Goal: Browse casually: Explore the website without a specific task or goal

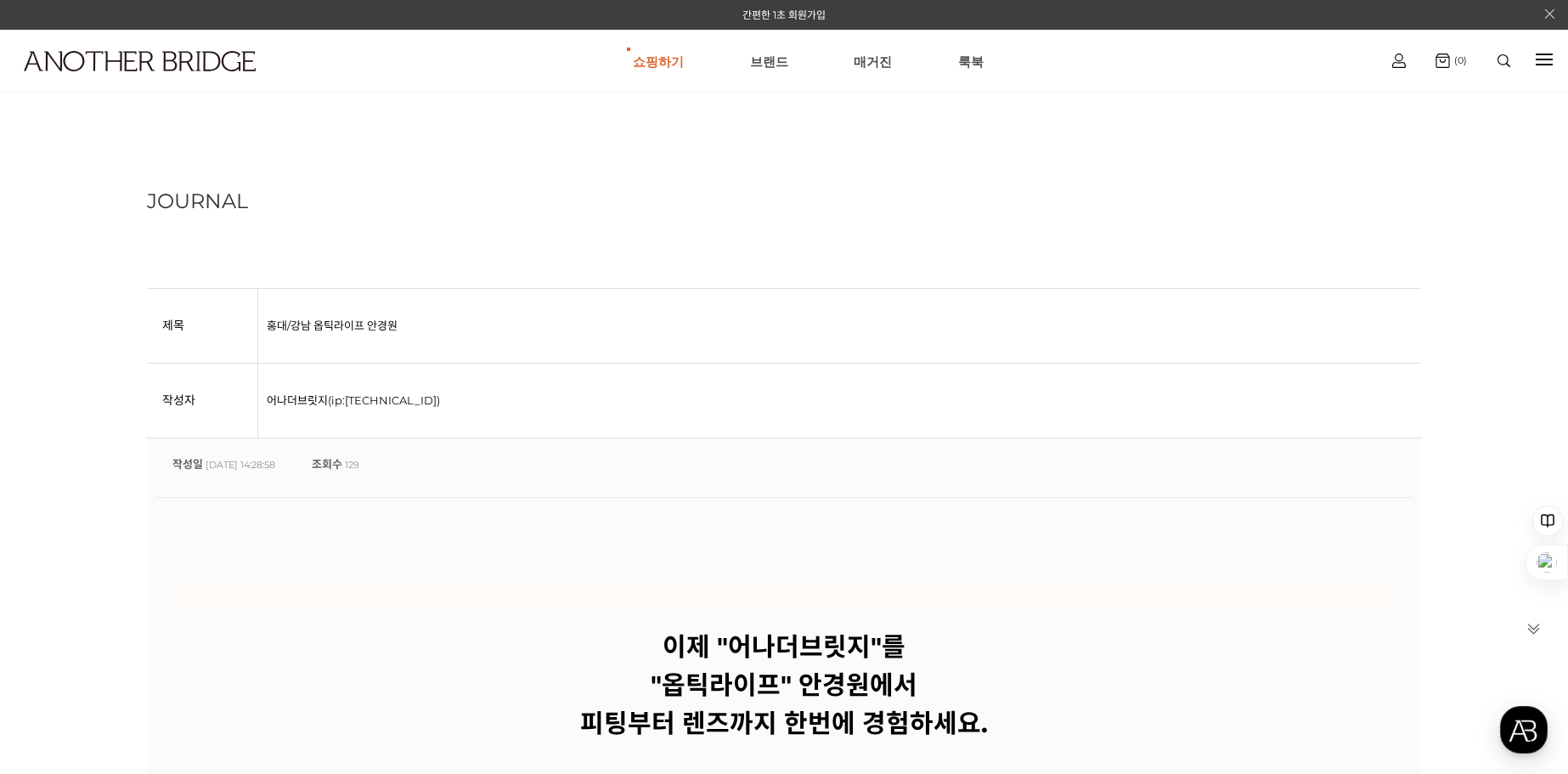
drag, startPoint x: 1155, startPoint y: 425, endPoint x: 820, endPoint y: 168, distance: 422.2
click at [175, 63] on img at bounding box center [139, 62] width 232 height 21
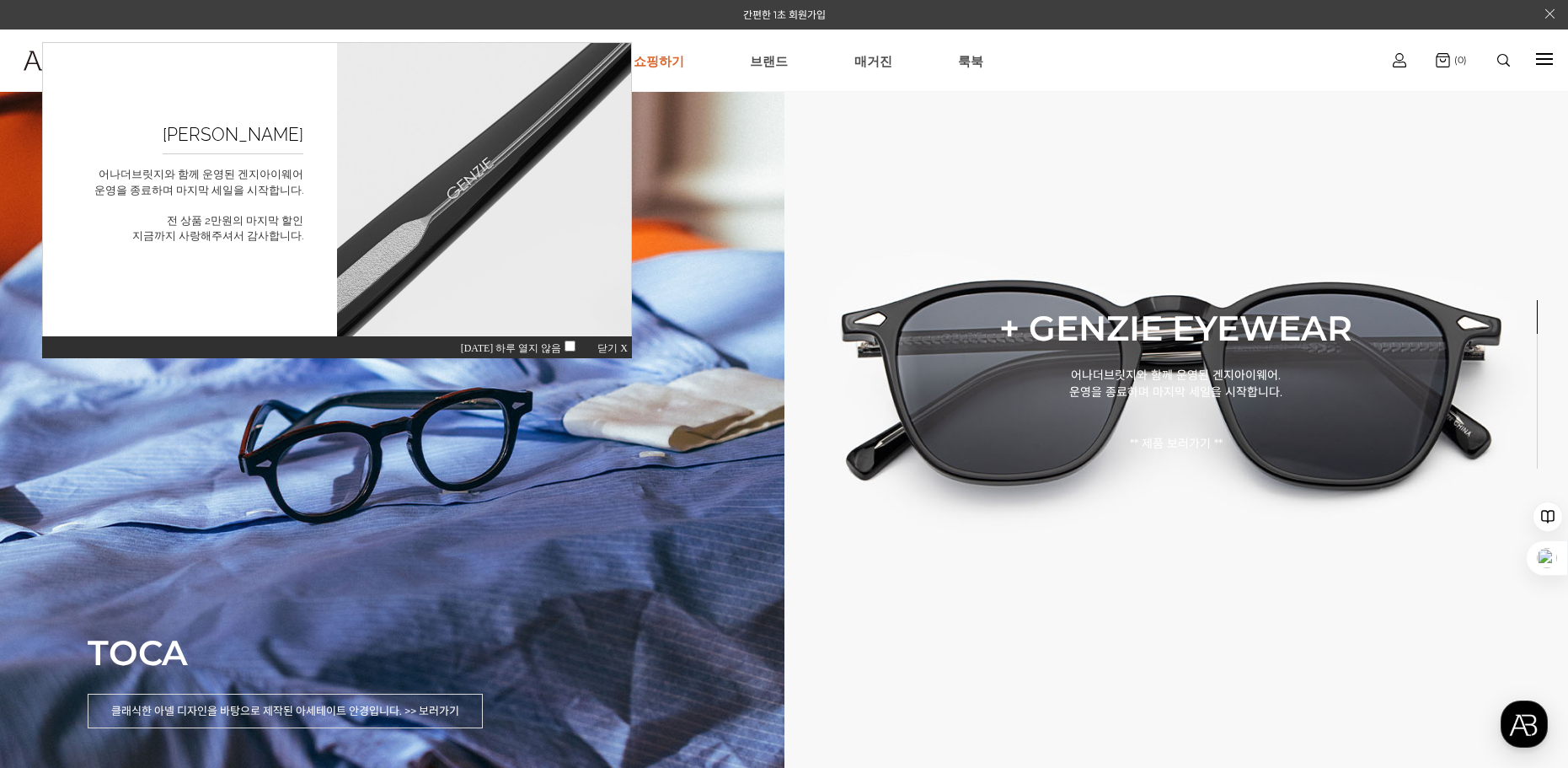
click at [600, 349] on span "닫기 X" at bounding box center [612, 348] width 31 height 12
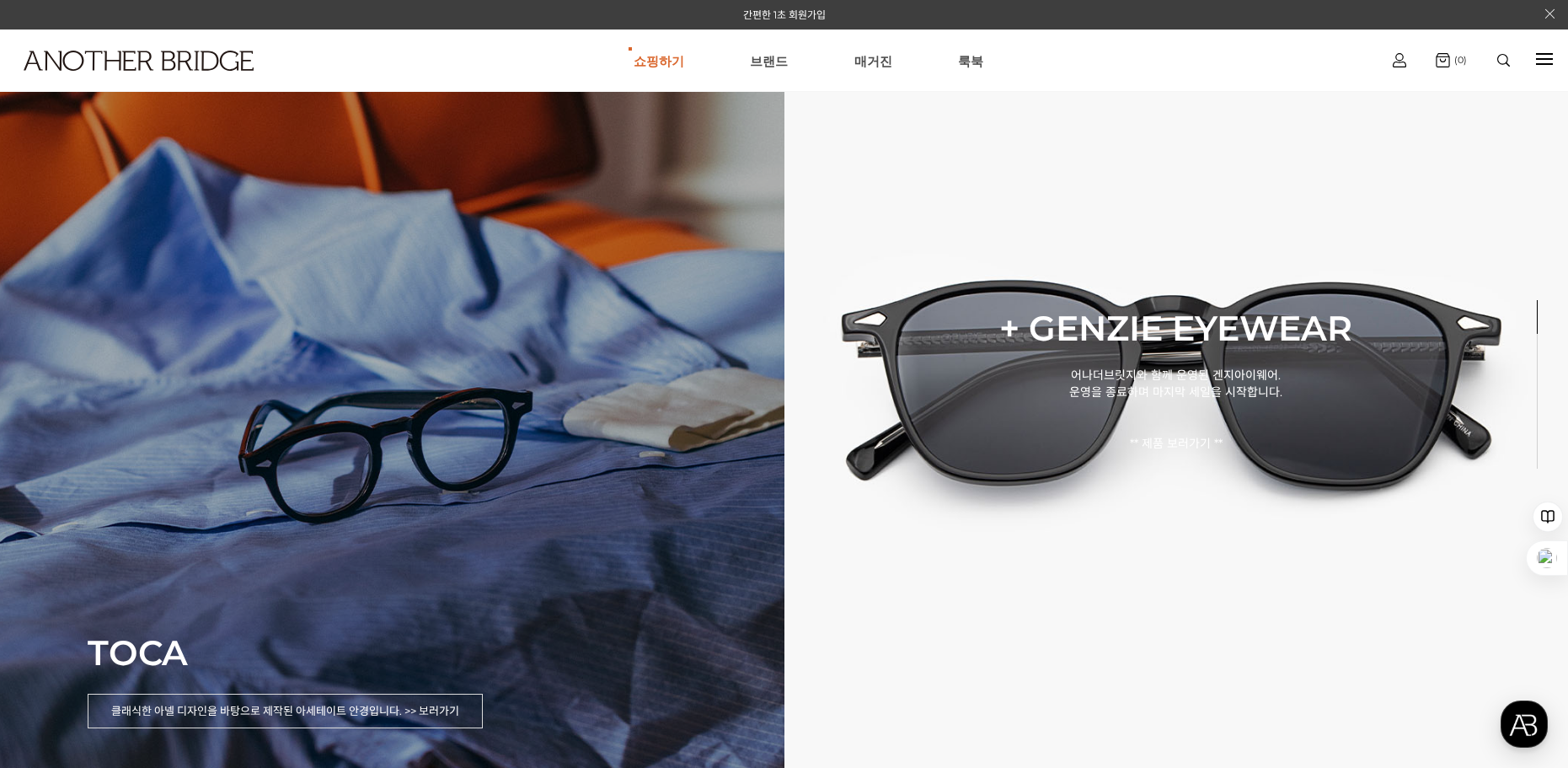
click at [397, 515] on div "TOCA 클래식한 아넬 디자인을 바탕으로 제작된 아세테이트 안경입니다. >> 보러가기" at bounding box center [392, 384] width 784 height 768
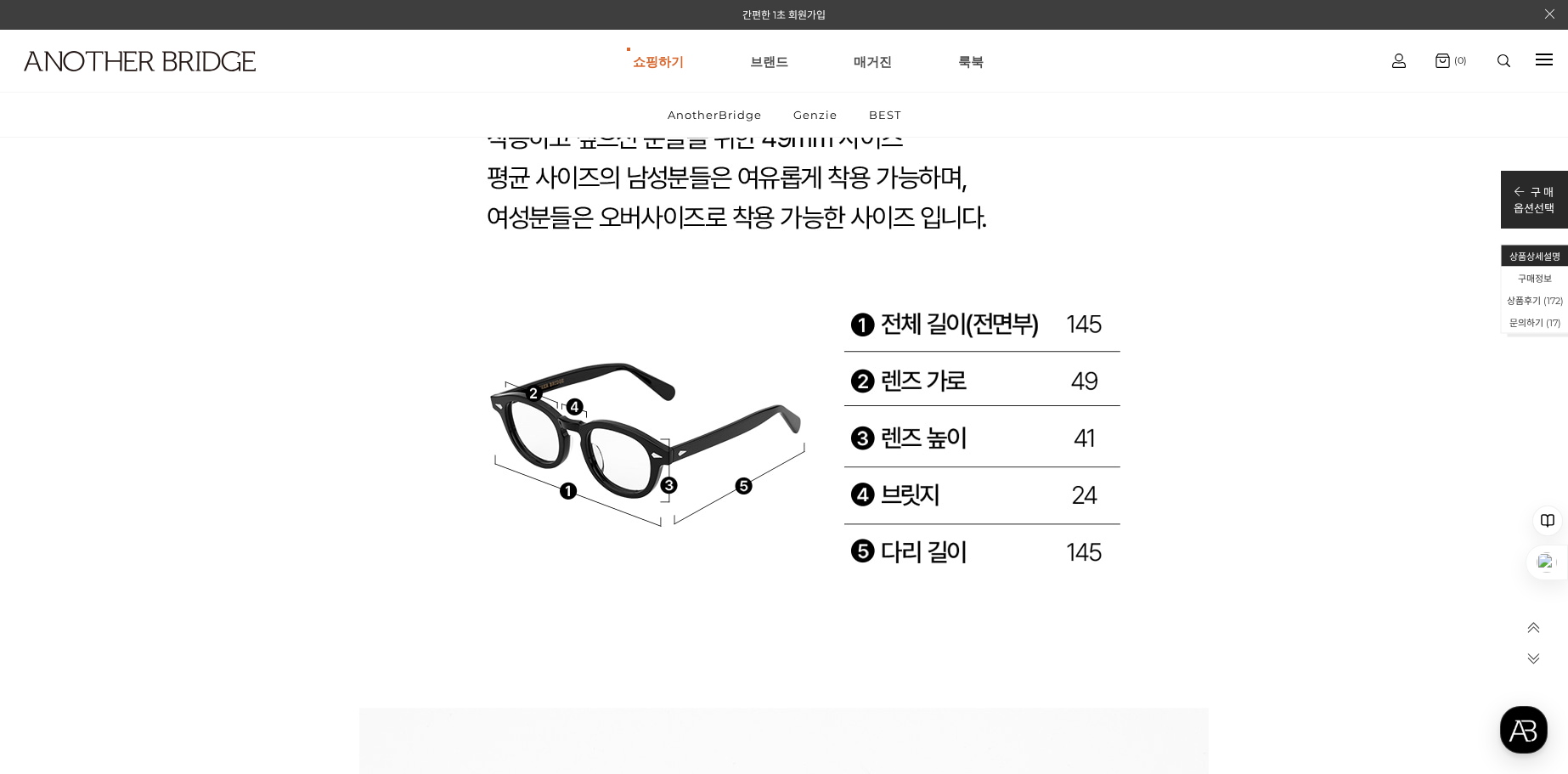
scroll to position [27854, 0]
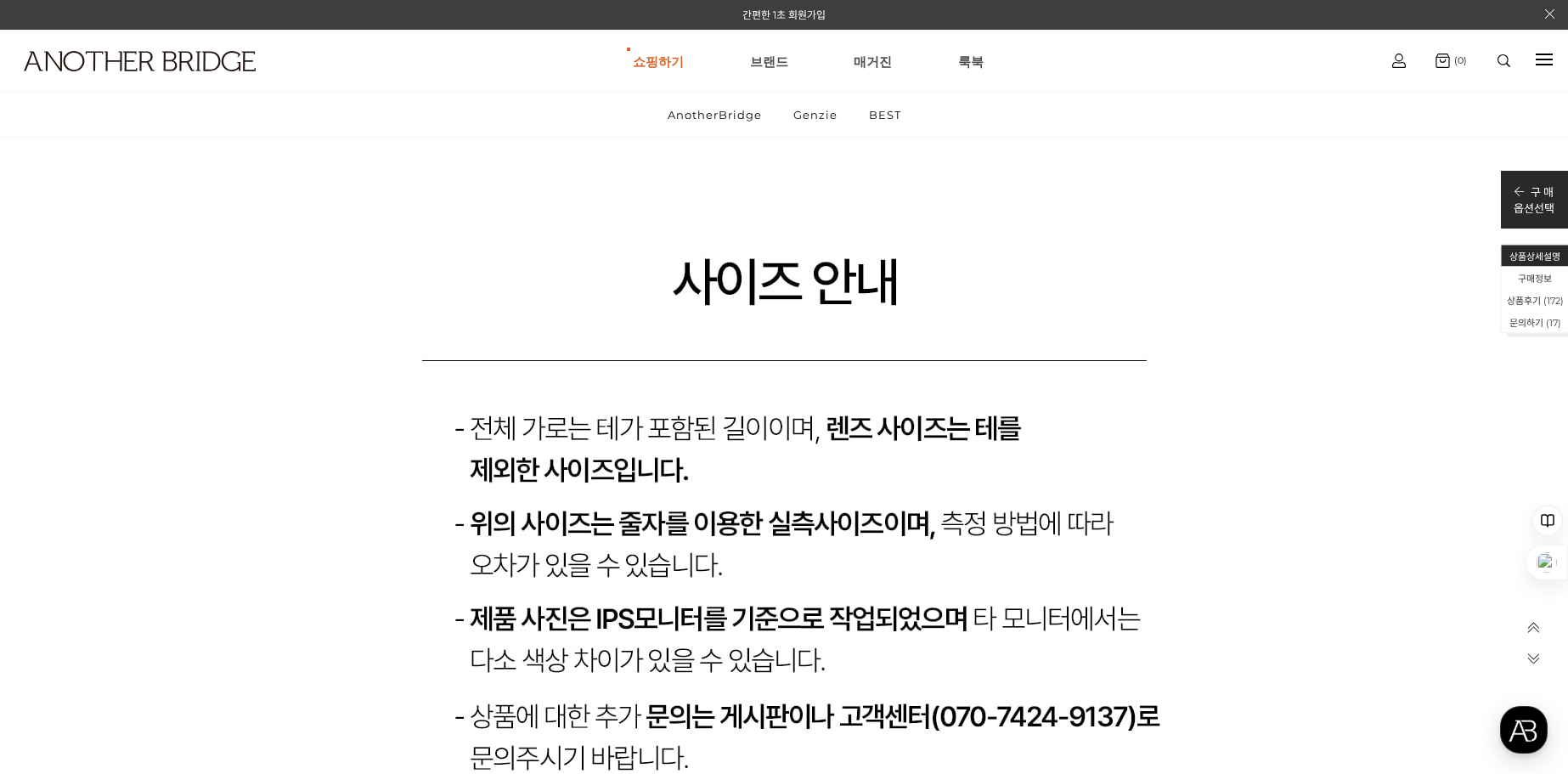
drag, startPoint x: 1304, startPoint y: 453, endPoint x: 1350, endPoint y: 646, distance: 198.4
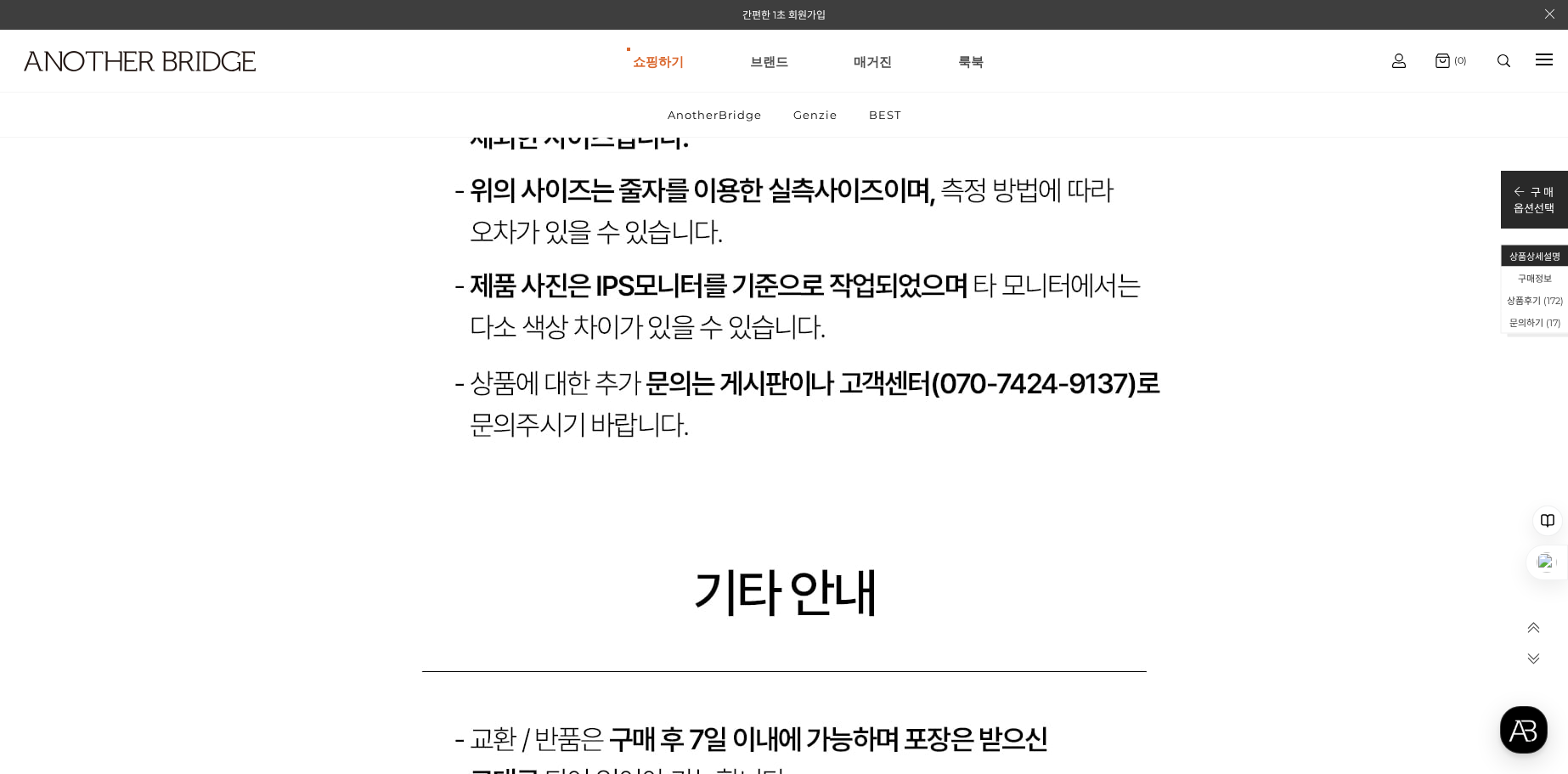
drag, startPoint x: 963, startPoint y: 423, endPoint x: 771, endPoint y: 222, distance: 278.0
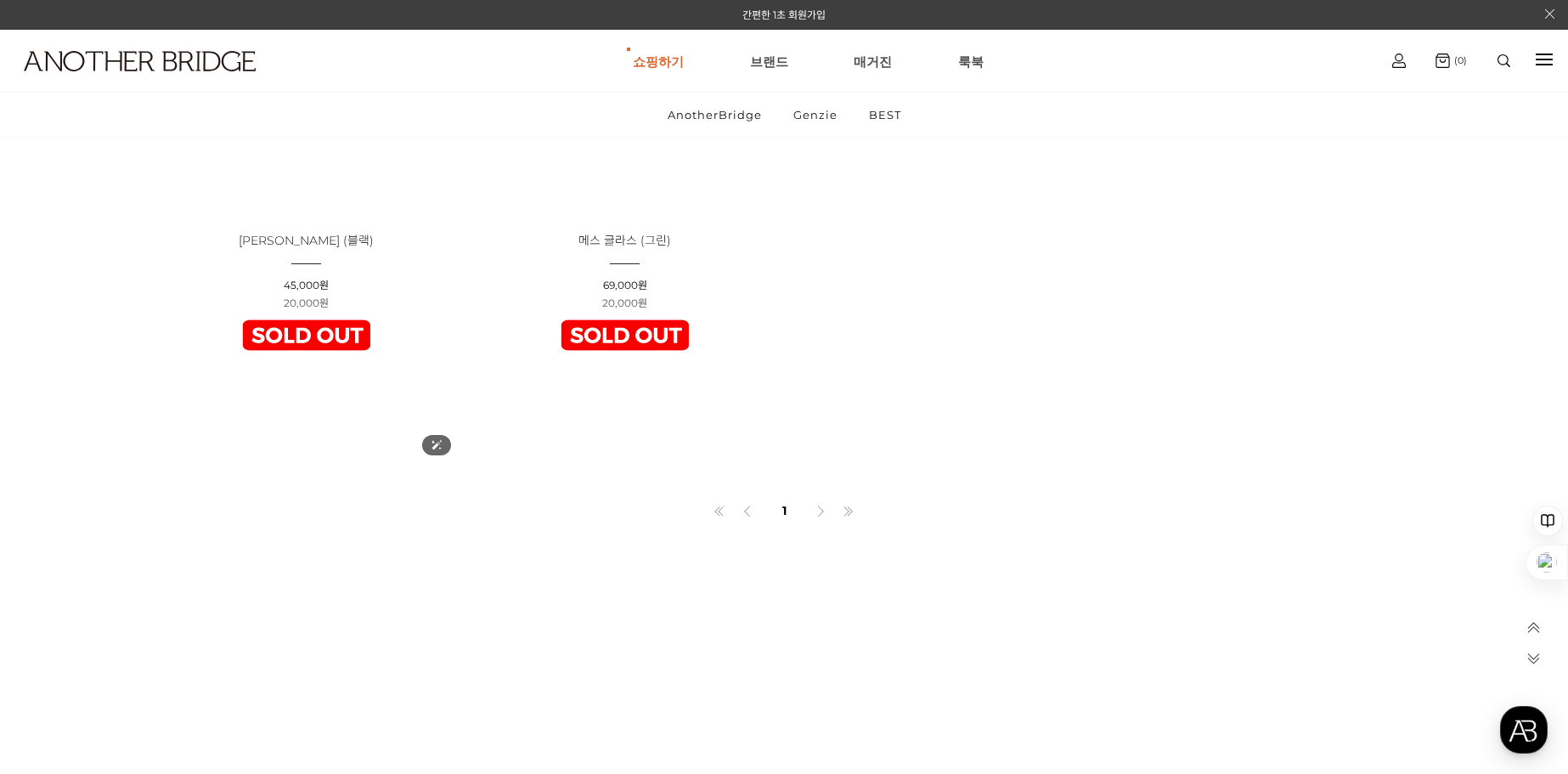
scroll to position [6369, 0]
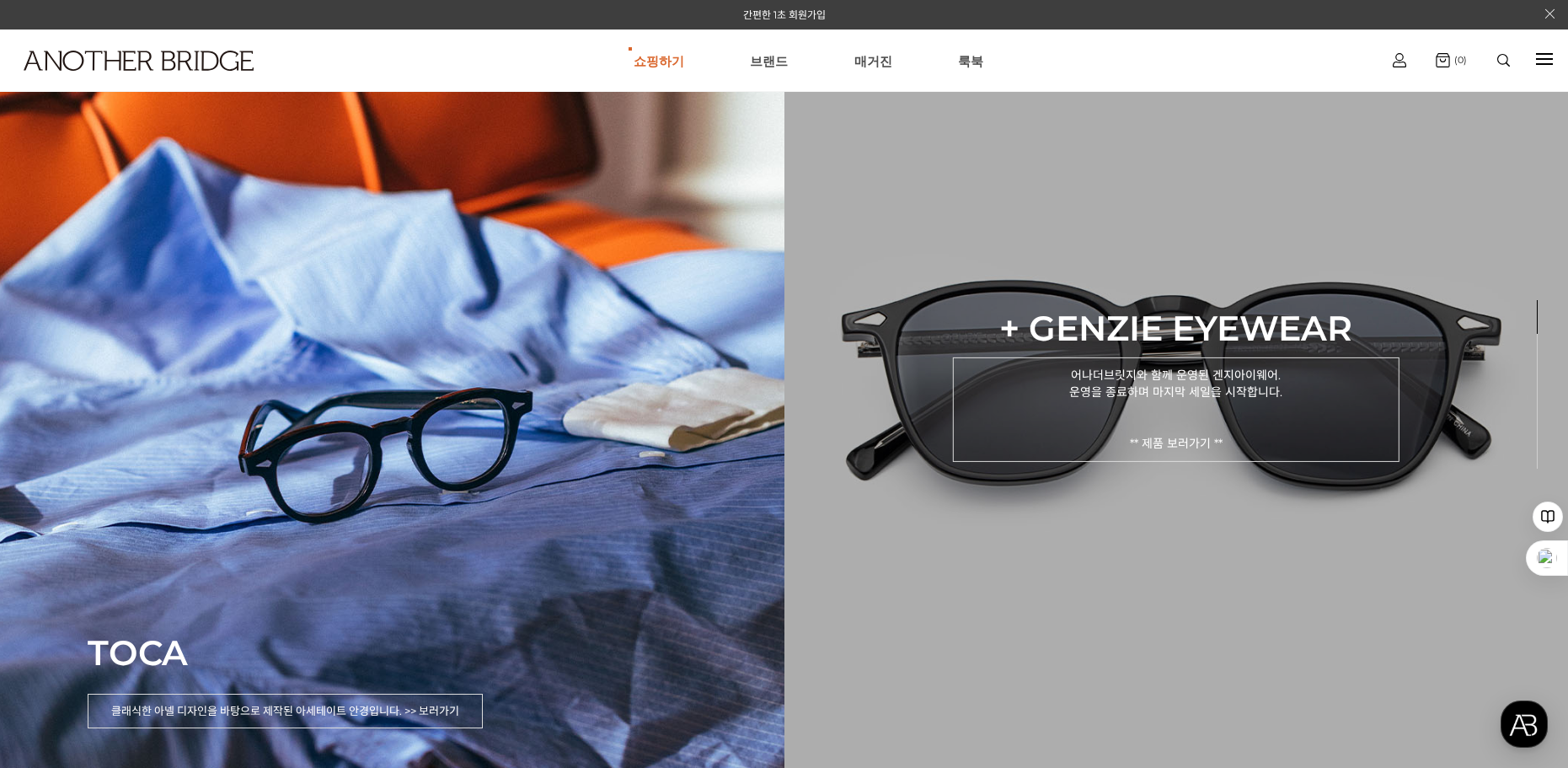
click at [1030, 407] on p "어나더브릿지와 함께 운영된 겐지아이웨어. 운영을 종료하며 마지막 세일을 시작합니다. ** 제품 보러가기 **" at bounding box center [1176, 408] width 447 height 105
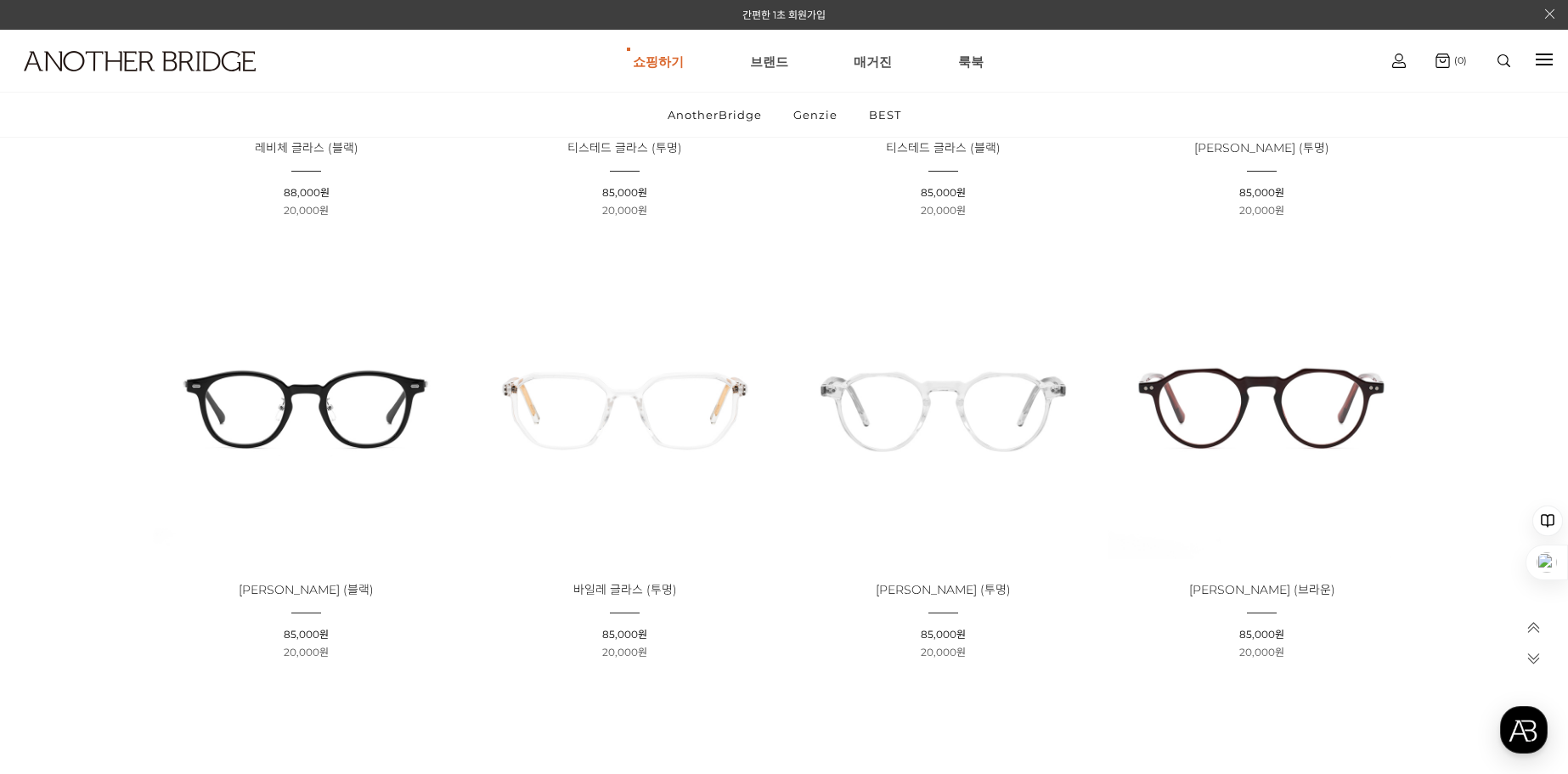
scroll to position [2463, 0]
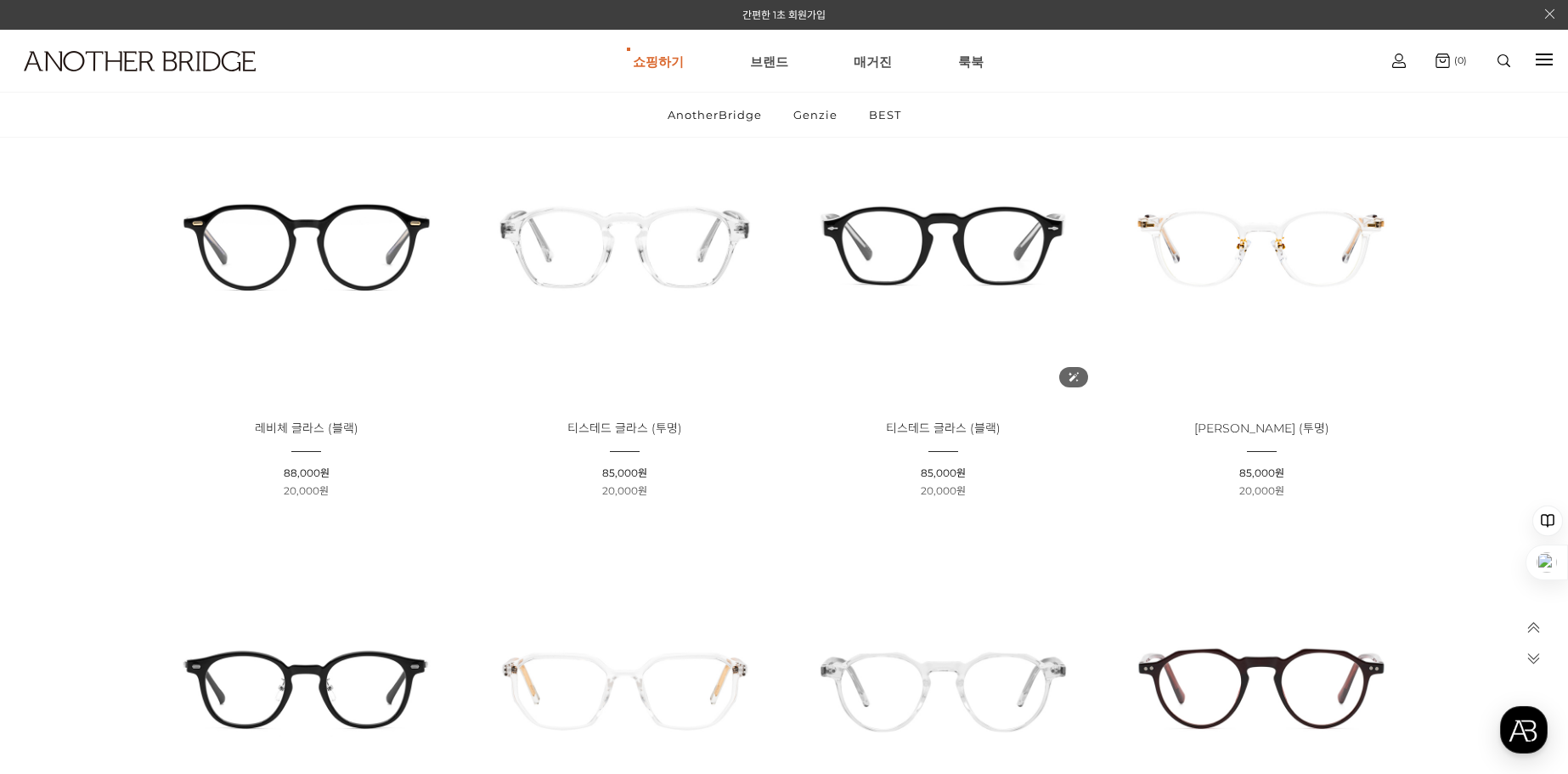
click at [918, 257] on img at bounding box center [943, 243] width 307 height 307
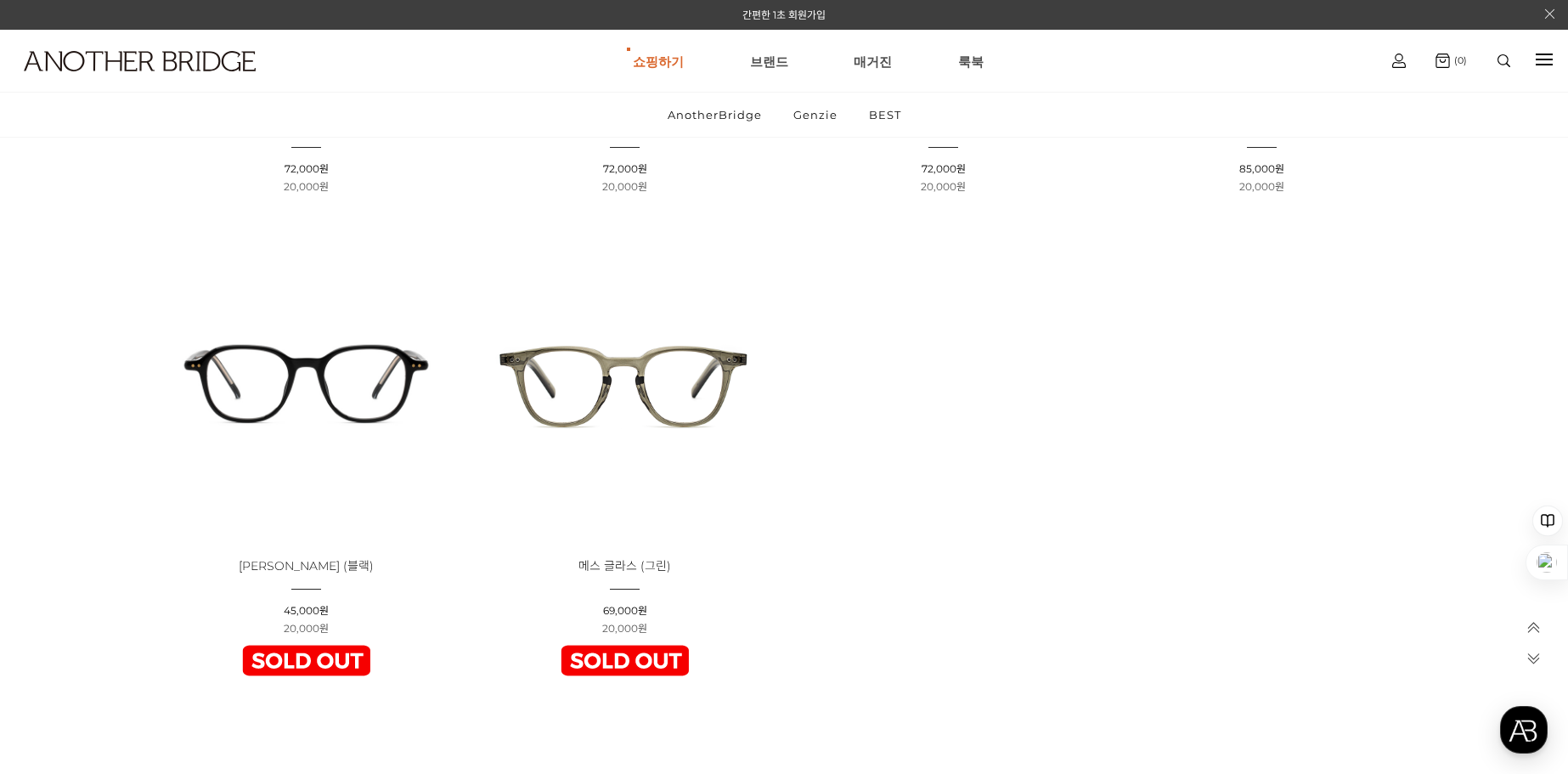
scroll to position [6454, 0]
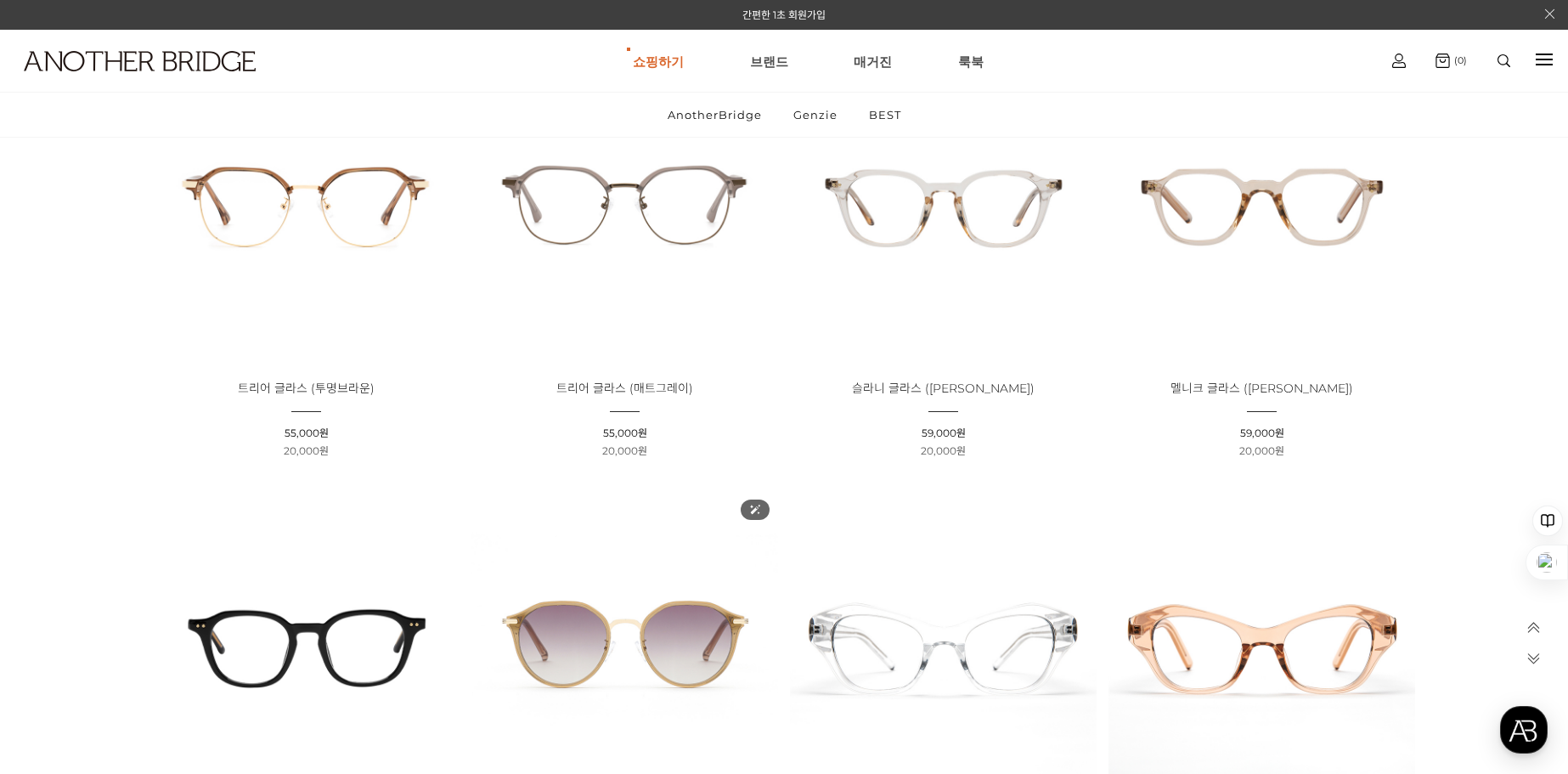
drag, startPoint x: 0, startPoint y: 0, endPoint x: 742, endPoint y: 405, distance: 845.3
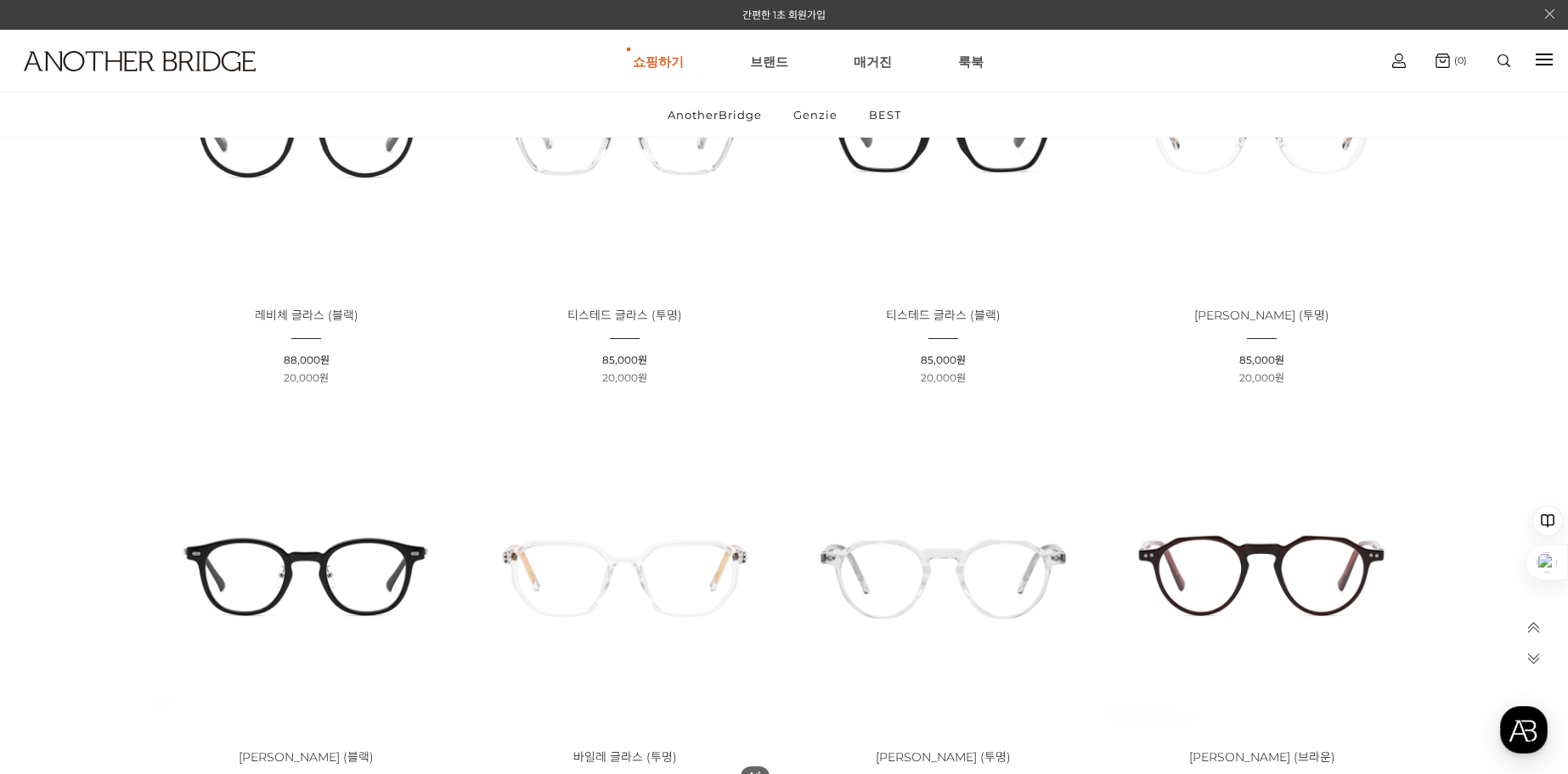
scroll to position [2236, 0]
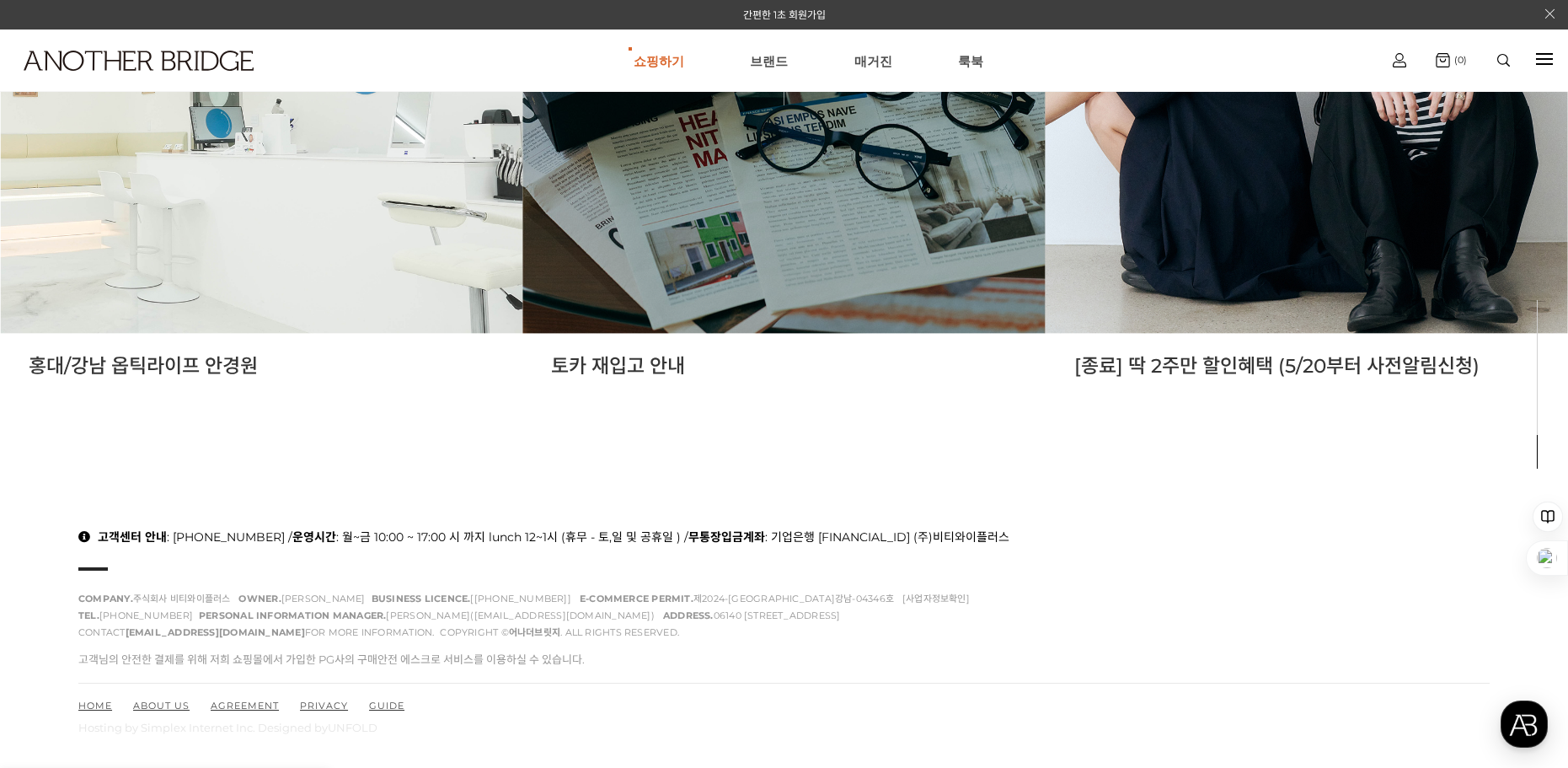
click at [688, 276] on link at bounding box center [784, 71] width 523 height 523
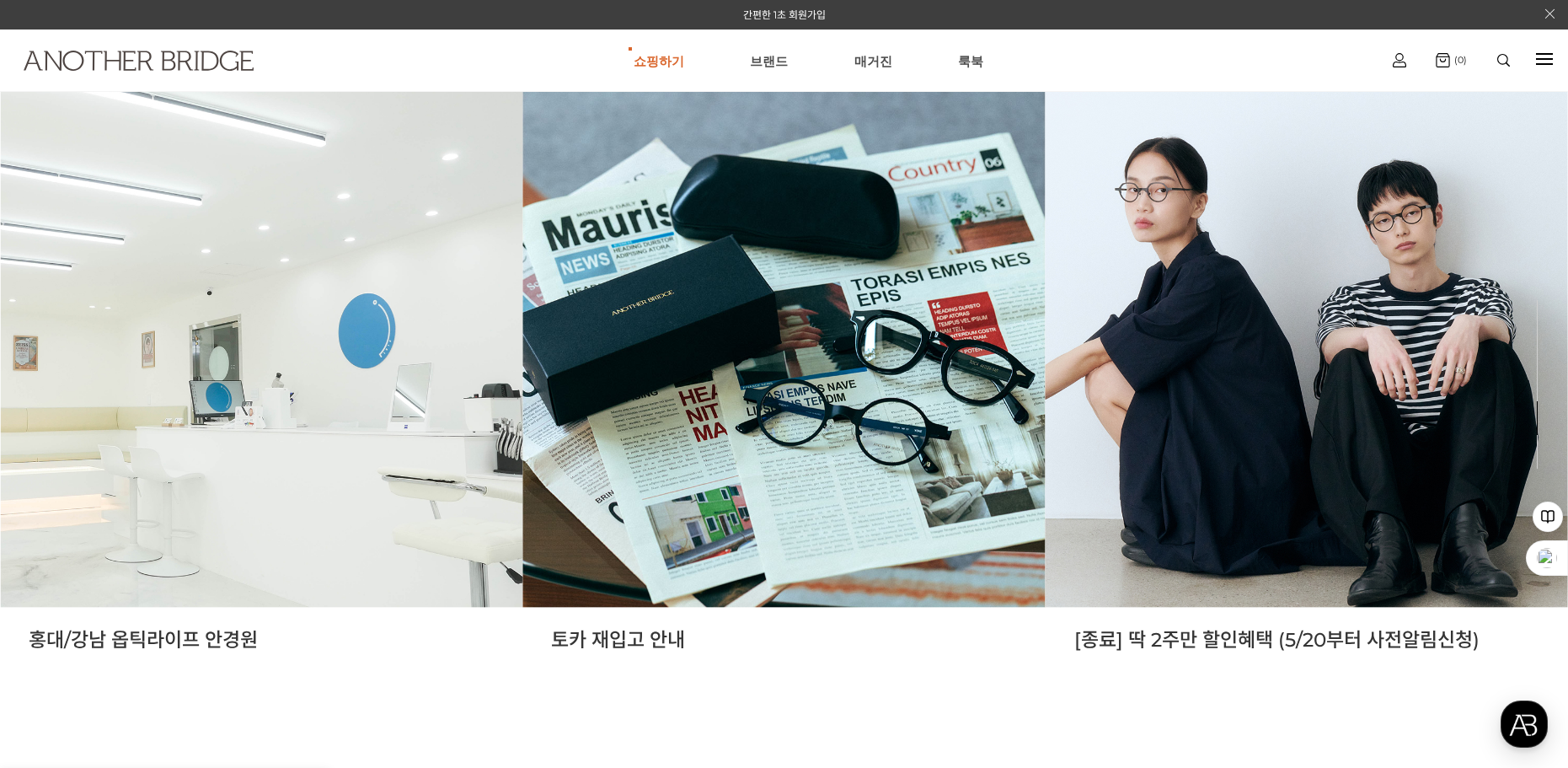
click at [74, 55] on img at bounding box center [138, 61] width 230 height 20
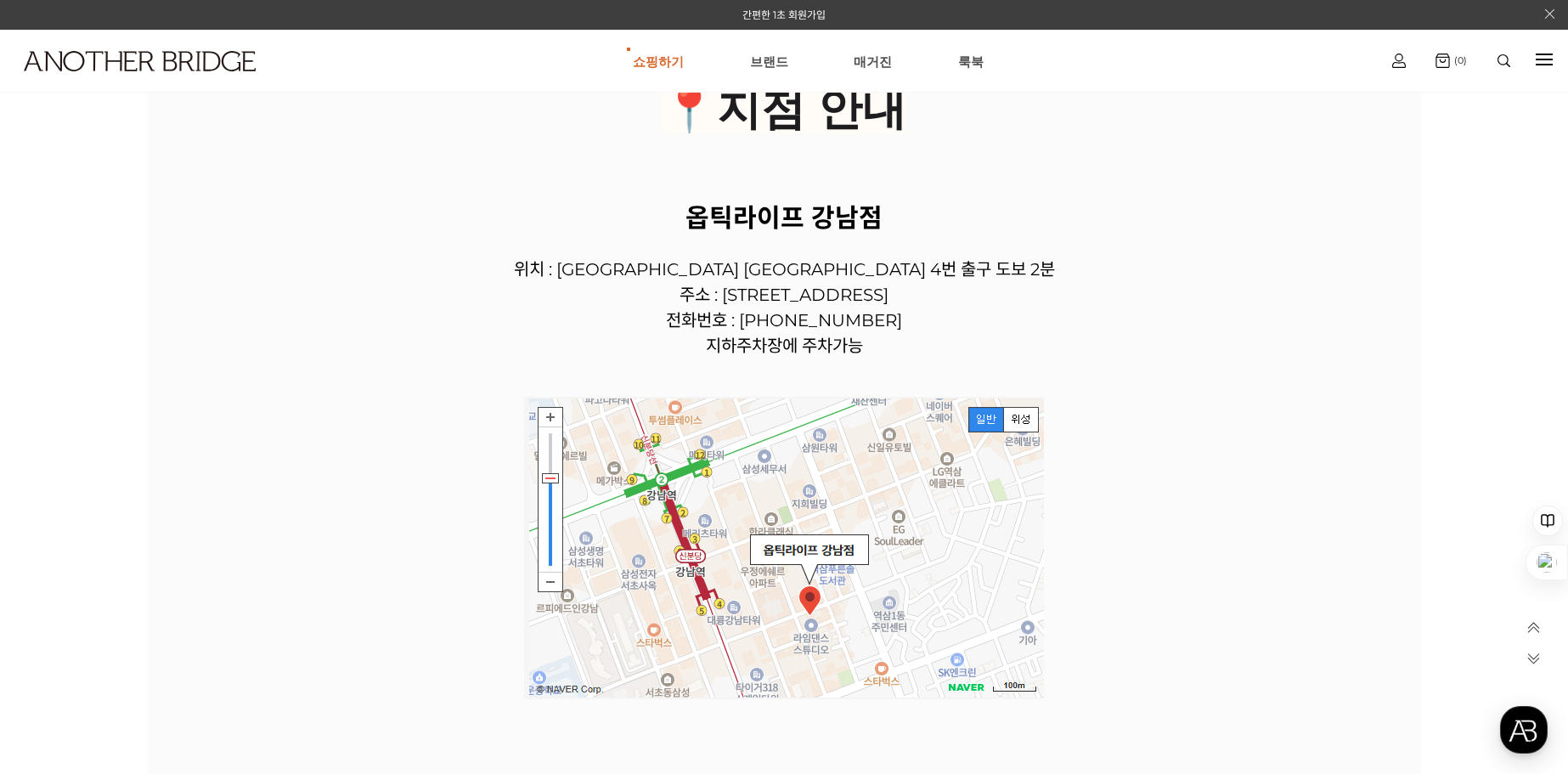
scroll to position [2887, 0]
